Goal: Task Accomplishment & Management: Manage account settings

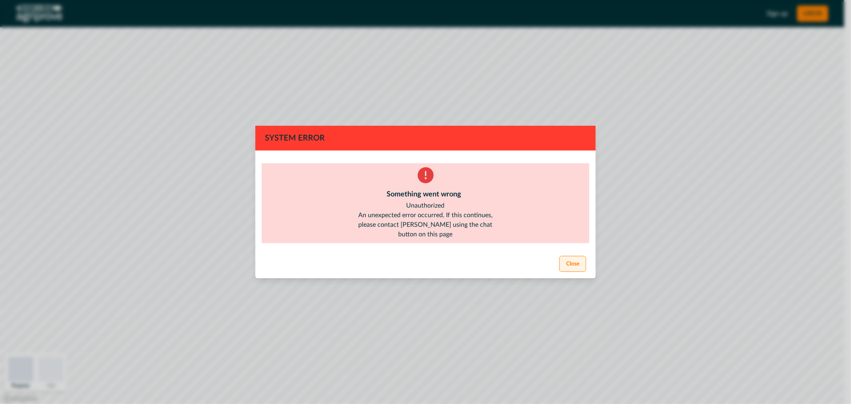
click at [568, 265] on button "Close" at bounding box center [573, 264] width 27 height 16
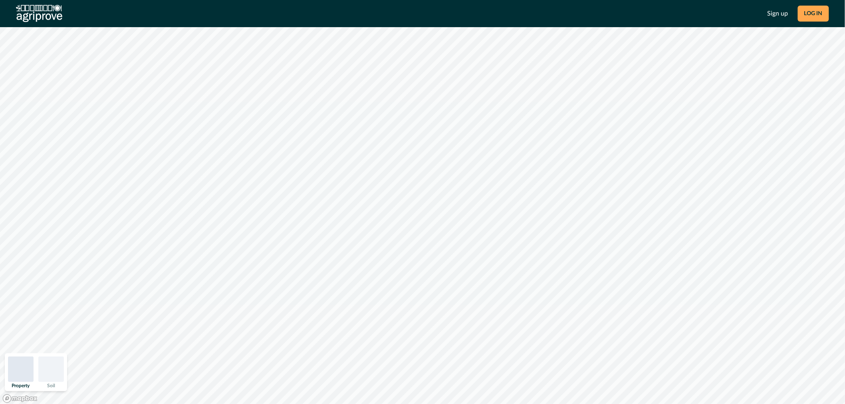
click at [810, 14] on button "LOG IN" at bounding box center [813, 14] width 31 height 16
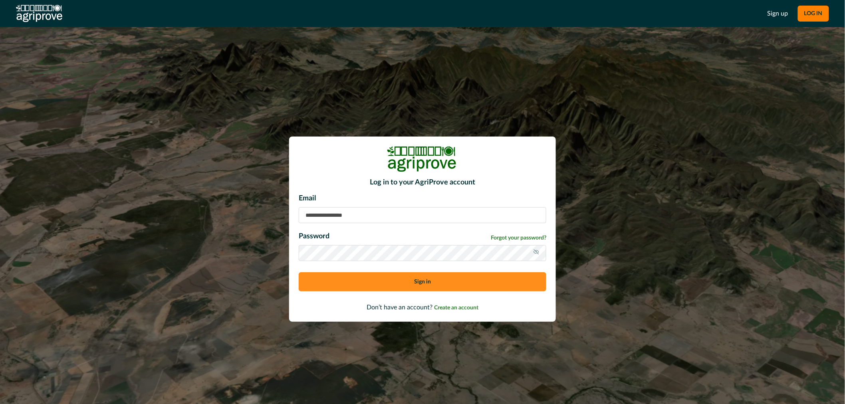
type input "**********"
click at [433, 281] on button "Sign in" at bounding box center [422, 281] width 247 height 19
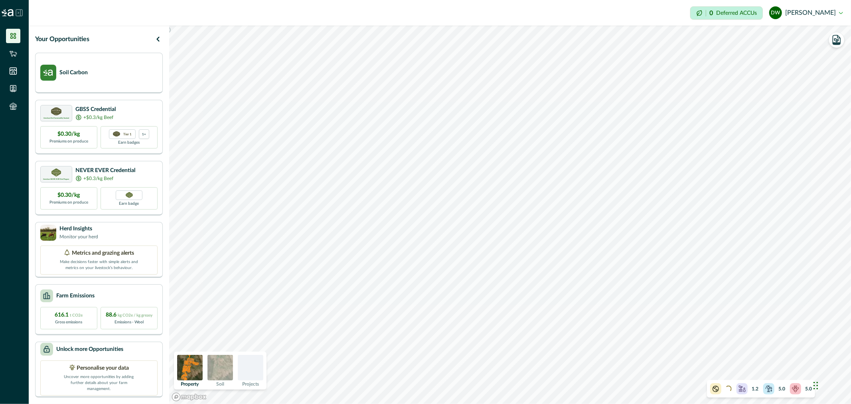
click at [223, 370] on img at bounding box center [221, 368] width 26 height 26
click at [250, 370] on div at bounding box center [251, 368] width 26 height 26
click at [218, 367] on img at bounding box center [221, 368] width 26 height 26
click at [192, 374] on img at bounding box center [190, 368] width 26 height 26
